Goal: Task Accomplishment & Management: Complete application form

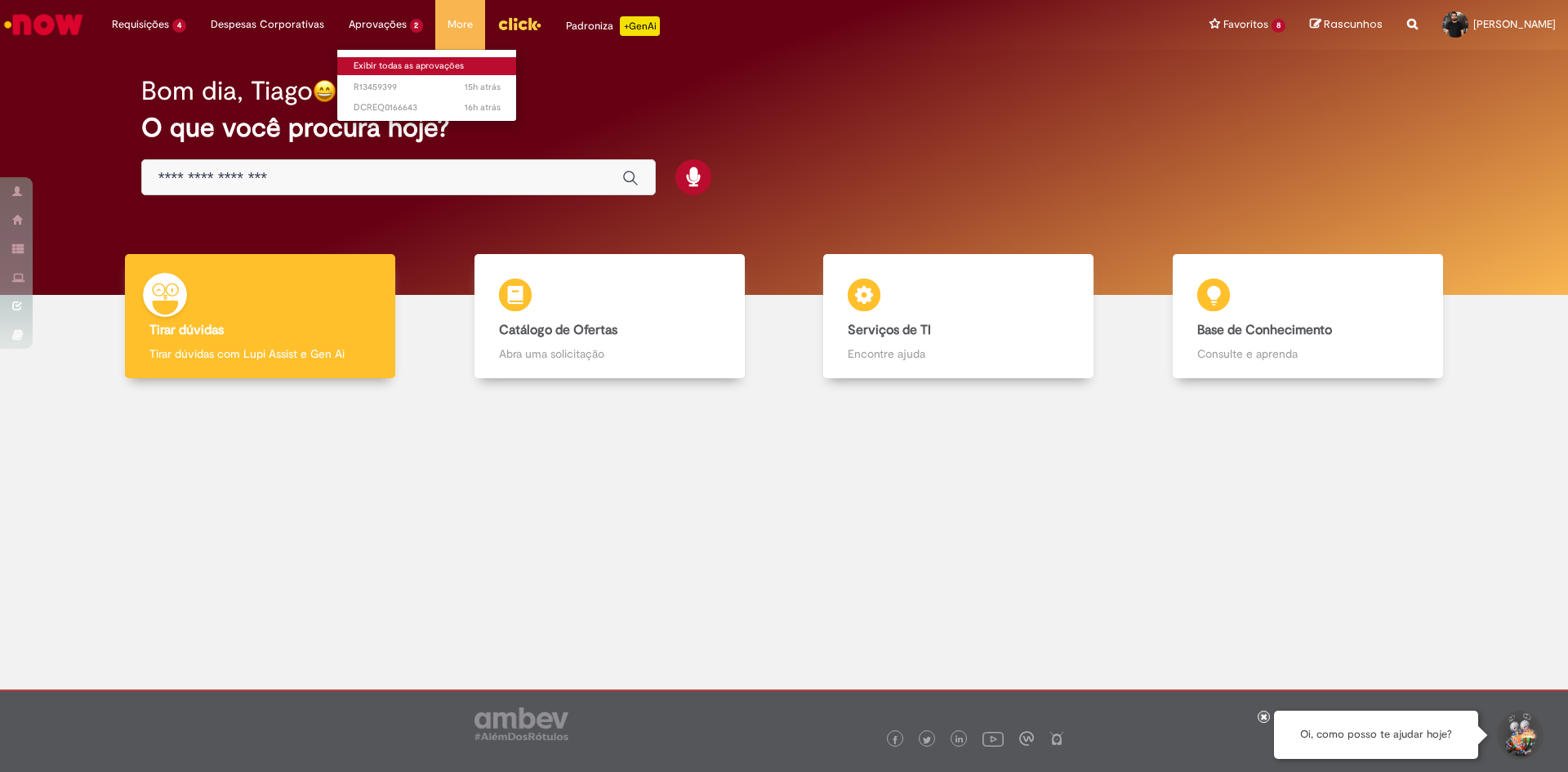
click at [376, 72] on link "Exibir todas as aprovações" at bounding box center [427, 66] width 180 height 18
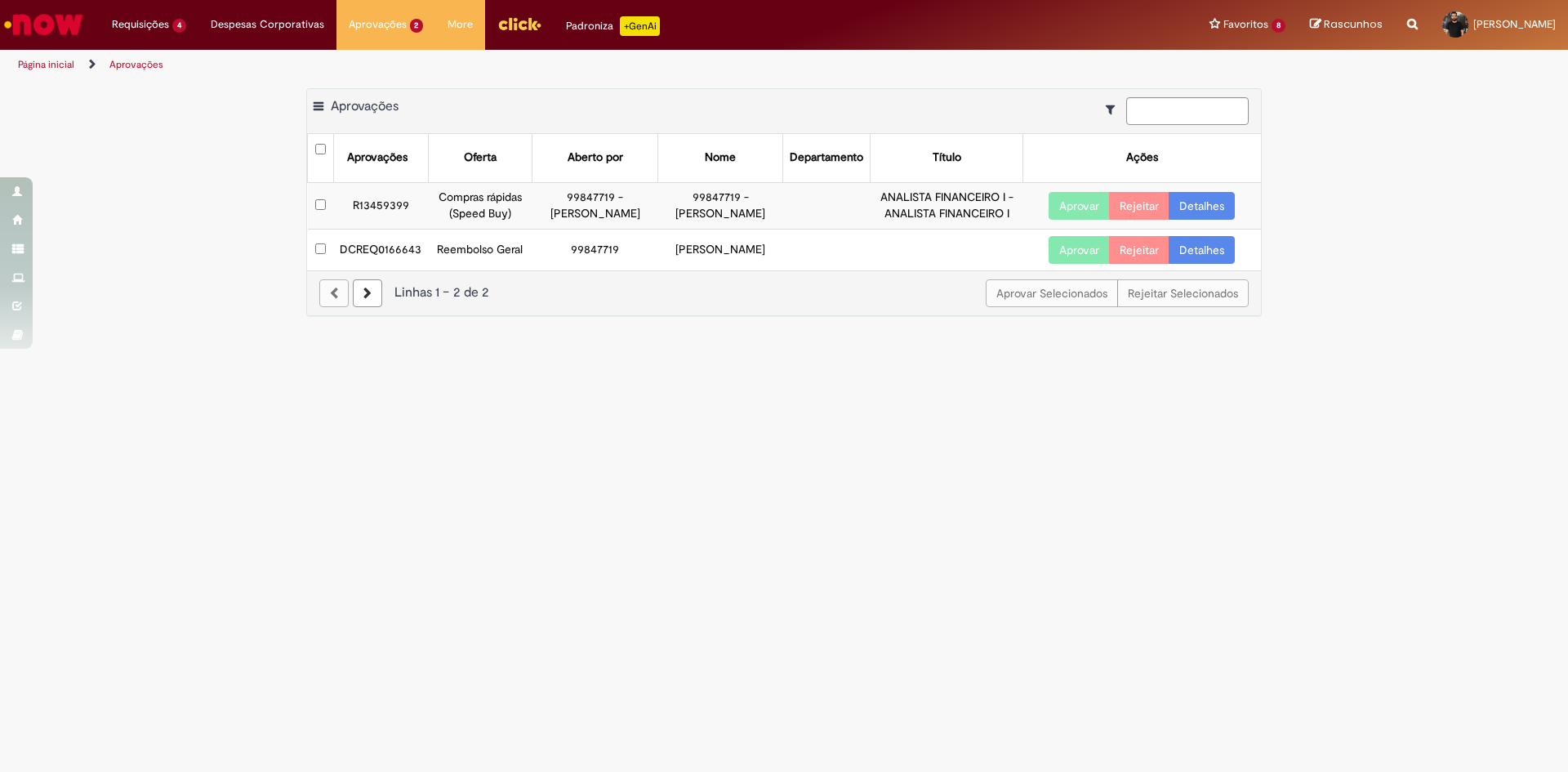
click at [1190, 242] on link "Detalhes" at bounding box center [1201, 250] width 66 height 28
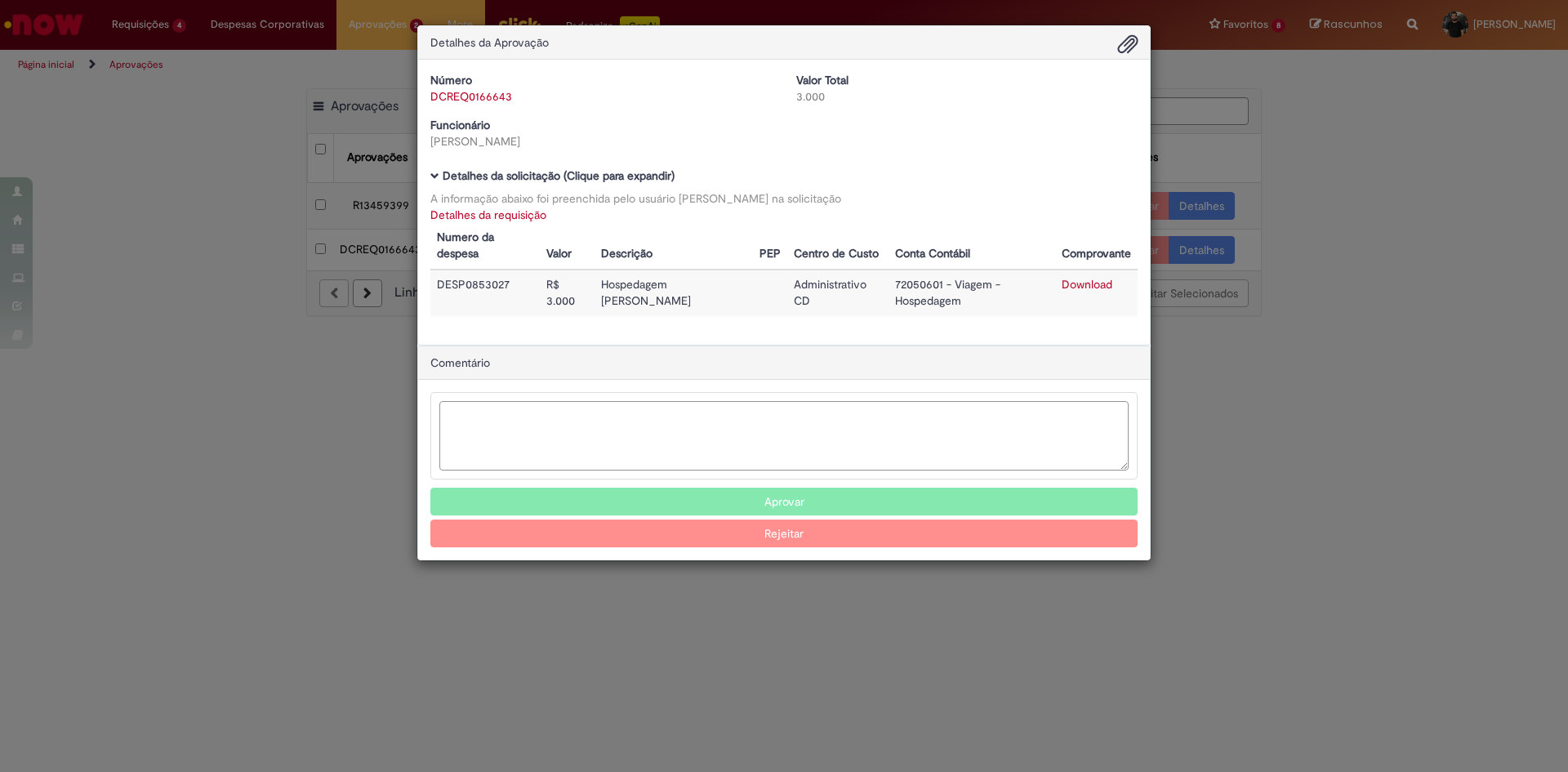
click at [878, 447] on textarea "Ambev Approval Modal" at bounding box center [784, 435] width 689 height 70
type textarea "*"
type textarea "**********"
click at [829, 502] on button "Aprovar" at bounding box center [784, 502] width 707 height 28
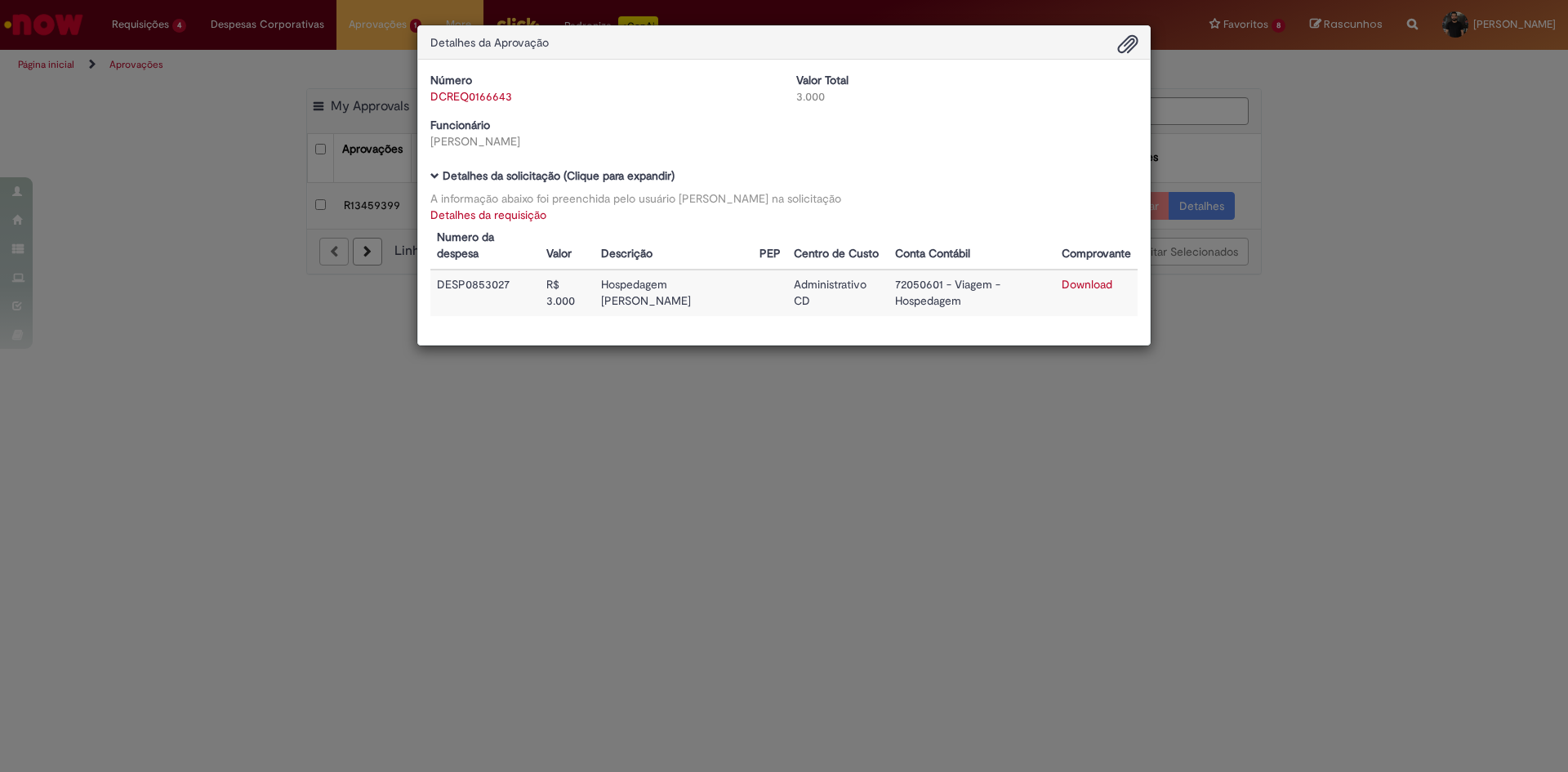
click at [1310, 201] on div "Detalhes da Aprovação Número DCREQ0166643 Valor Total 3.000 Funcionário Iara Fa…" at bounding box center [784, 386] width 1568 height 772
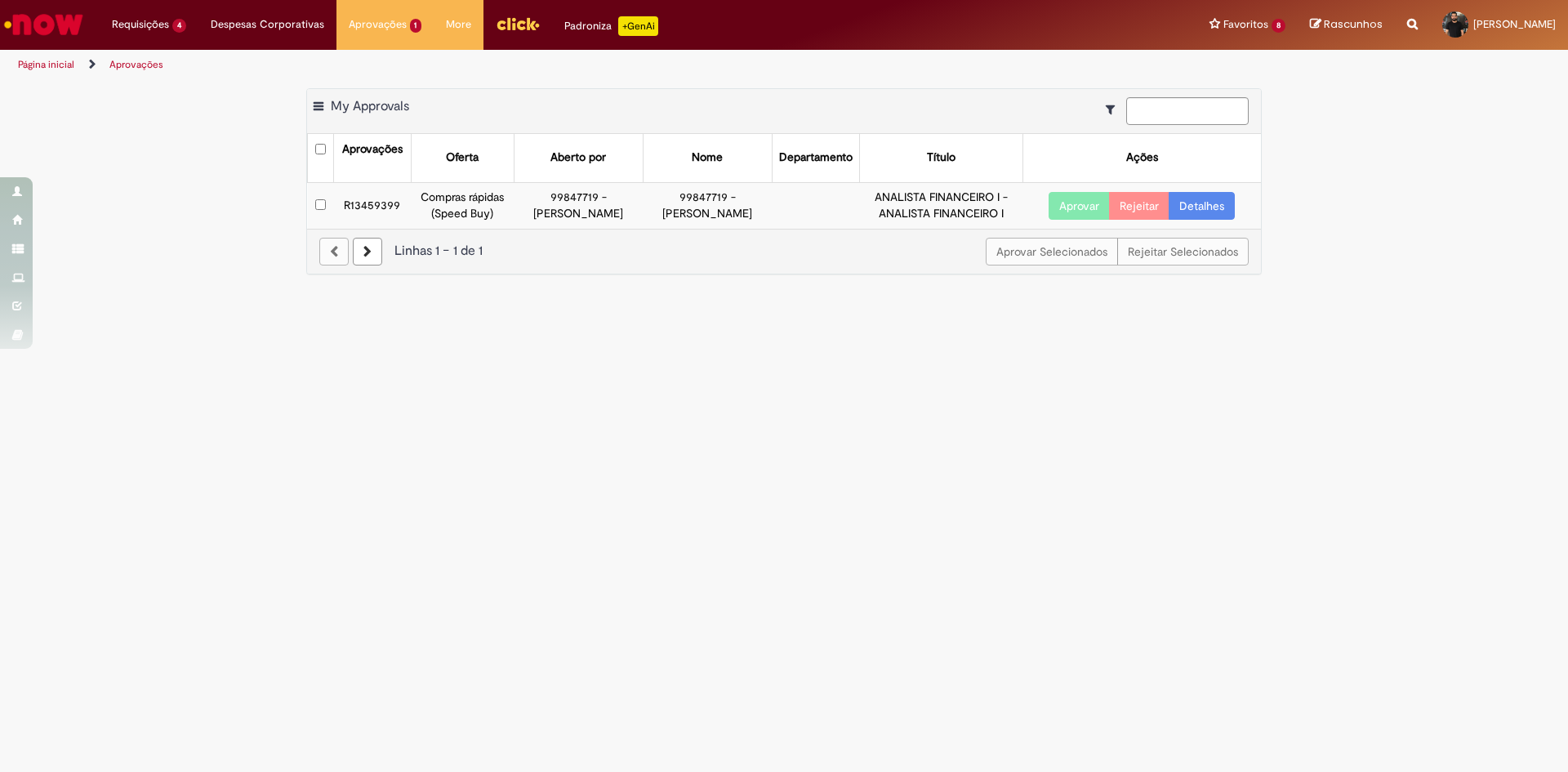
click at [1211, 202] on link "Detalhes" at bounding box center [1201, 206] width 66 height 28
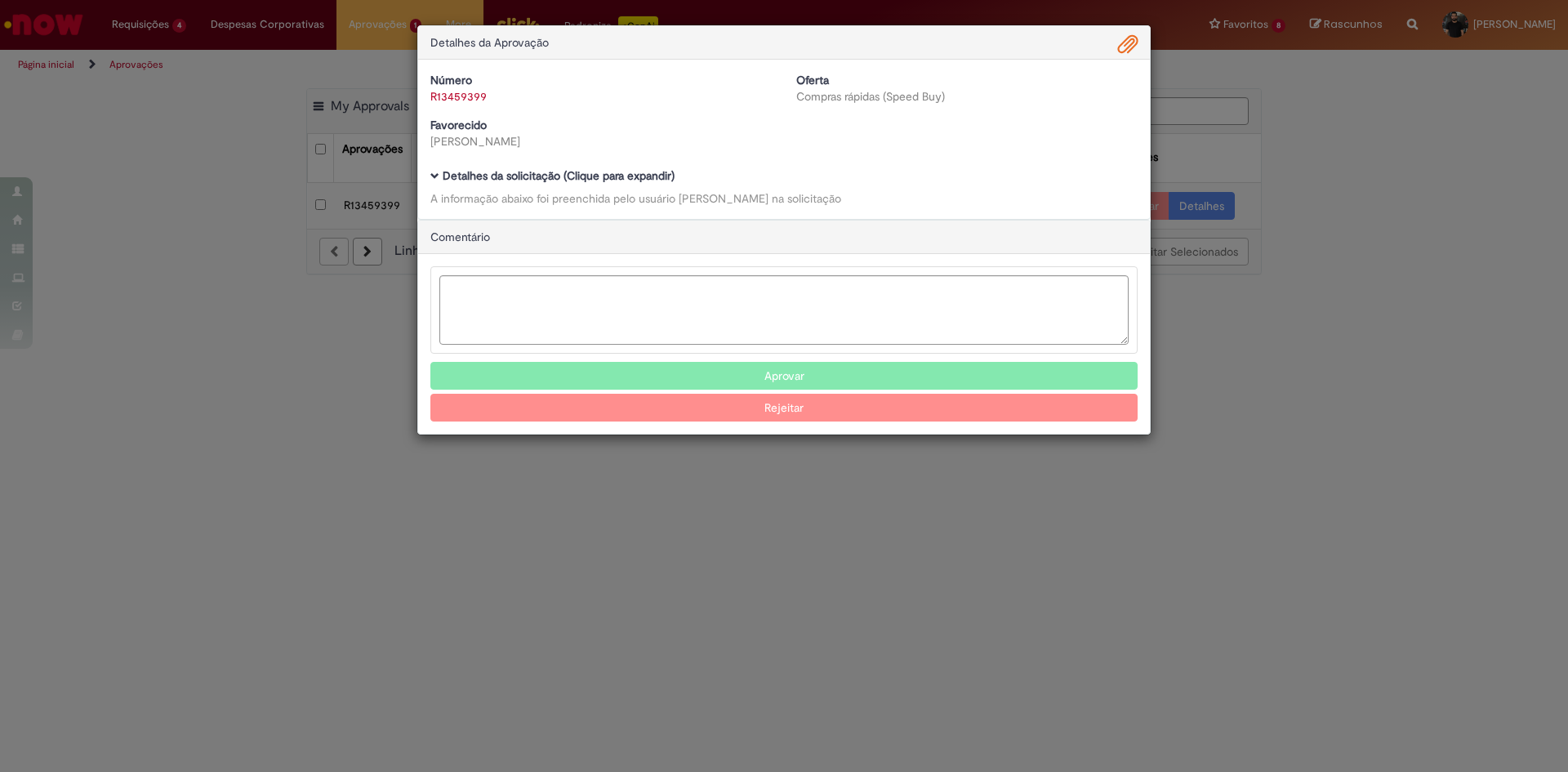
click at [437, 176] on span "Ambev Approval Modal" at bounding box center [435, 176] width 9 height 9
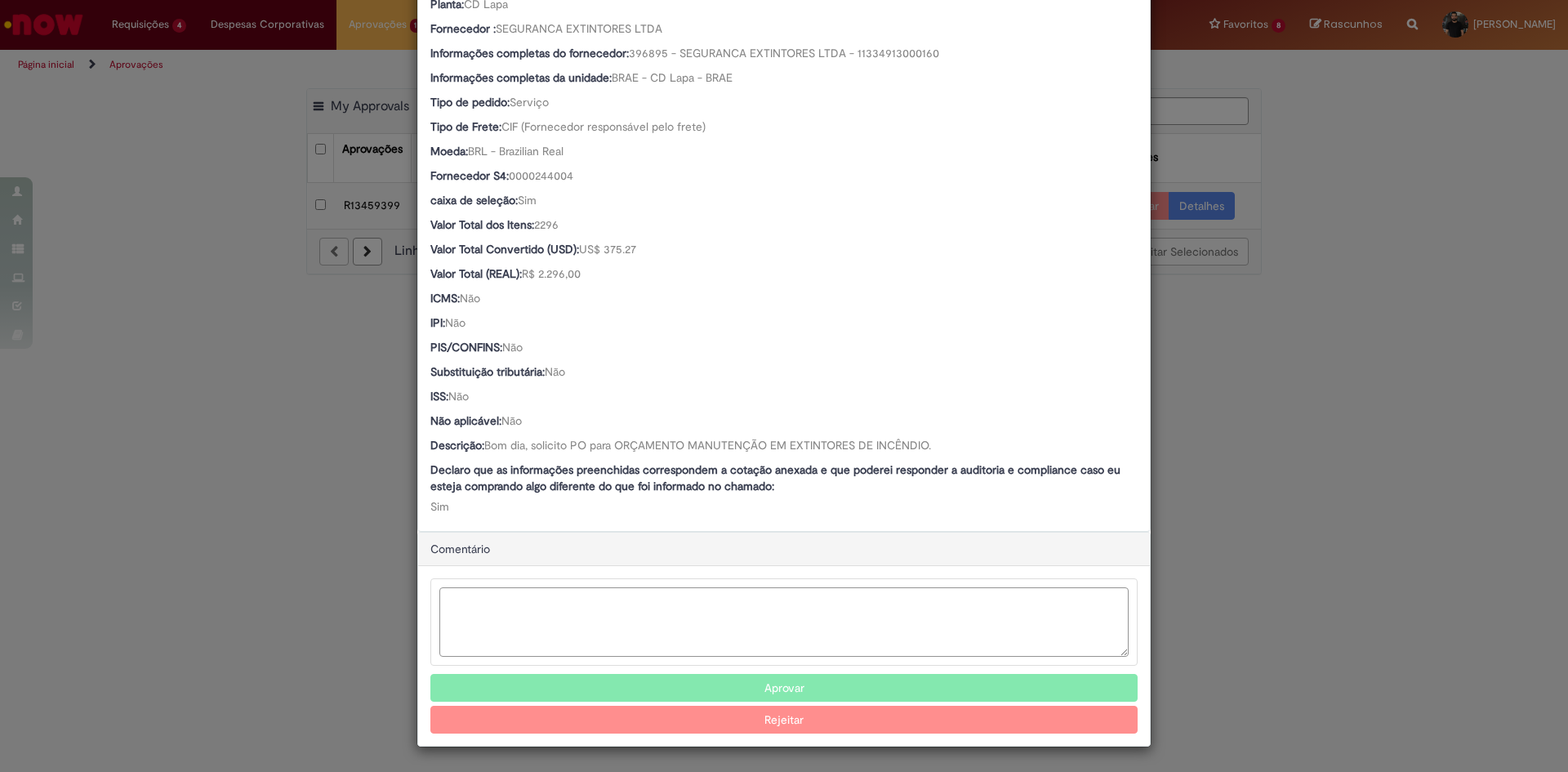
scroll to position [824, 0]
click at [943, 635] on textarea "Ambev Approval Modal" at bounding box center [784, 621] width 689 height 70
type textarea "**********"
click at [799, 688] on button "Aprovar" at bounding box center [784, 687] width 707 height 28
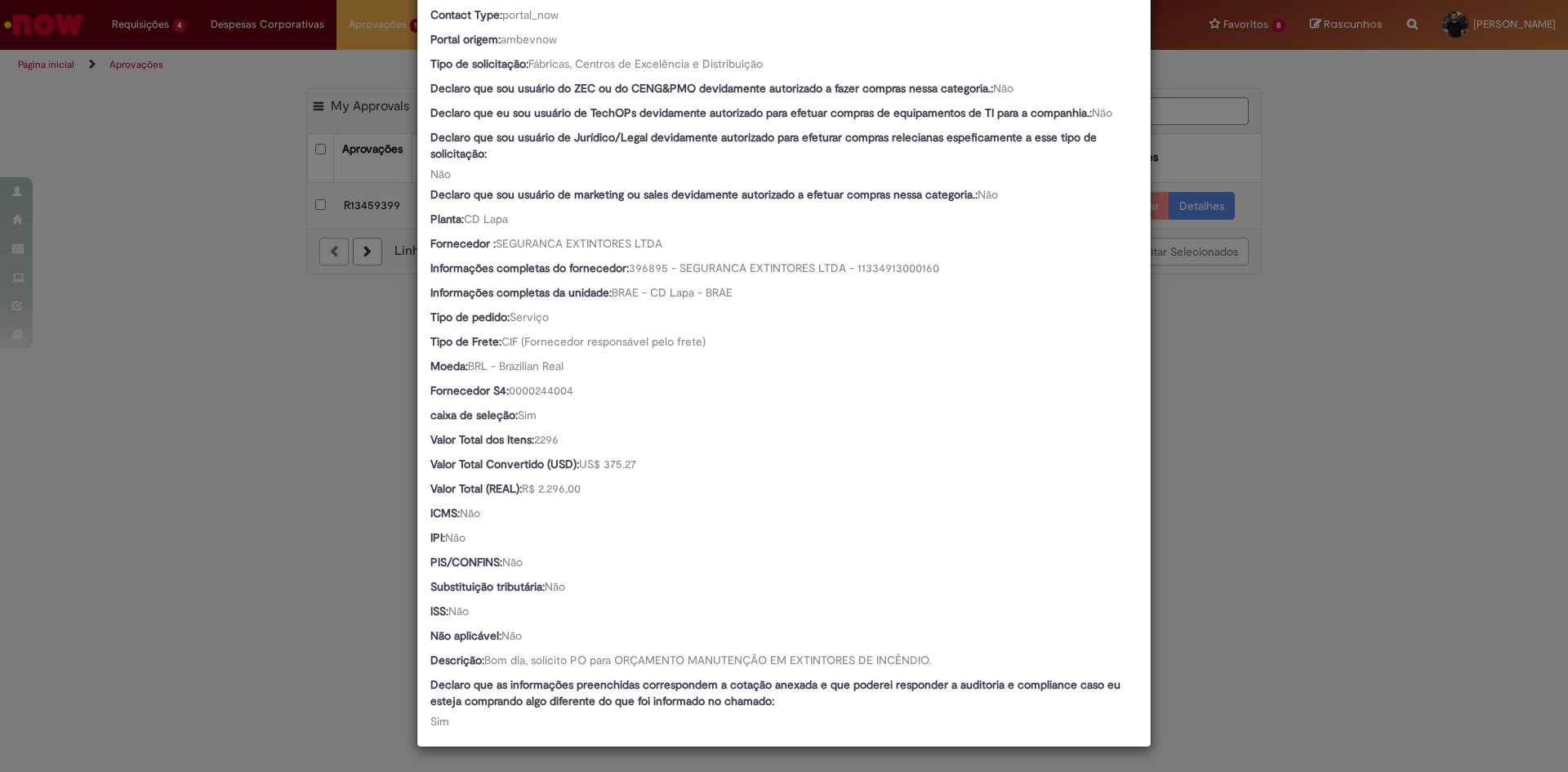
scroll to position [609, 0]
